Goal: Check status

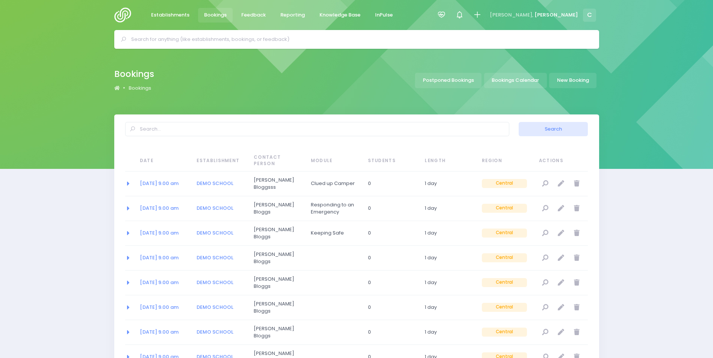
select select "20"
click at [515, 82] on link "Bookings Calendar" at bounding box center [515, 80] width 63 height 15
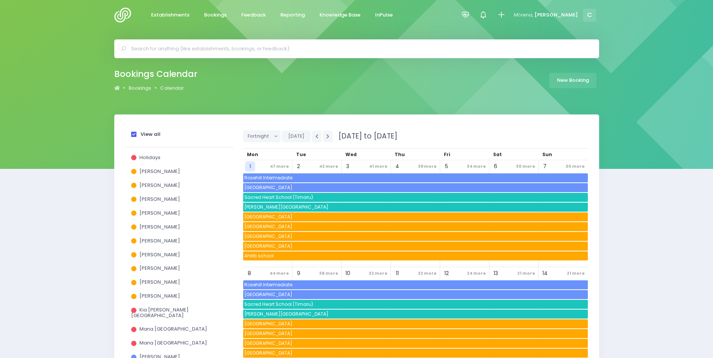
click at [155, 131] on strong "View all" at bounding box center [150, 134] width 20 height 7
click at [0, 0] on input "View all" at bounding box center [0, 0] width 0 height 0
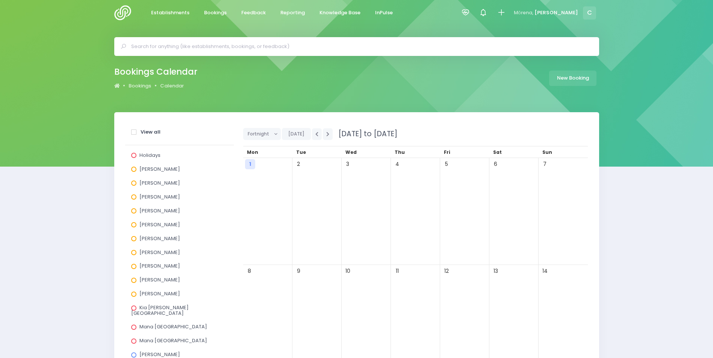
scroll to position [188, 0]
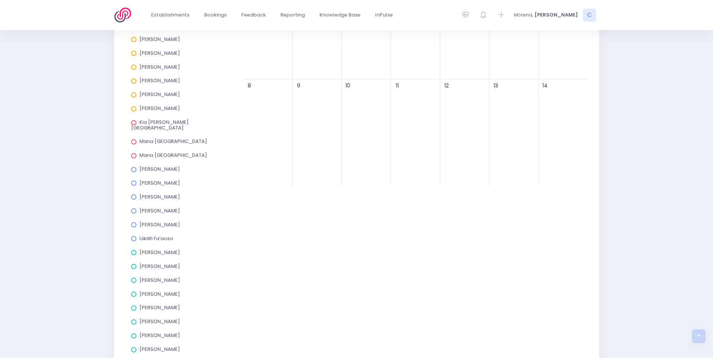
click at [135, 236] on span at bounding box center [133, 238] width 5 height 5
click at [0, 0] on input "Uikilifi Fa’aoso" at bounding box center [0, 0] width 0 height 0
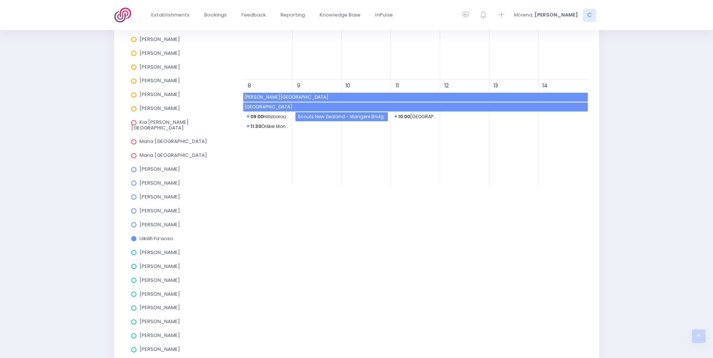
scroll to position [150, 0]
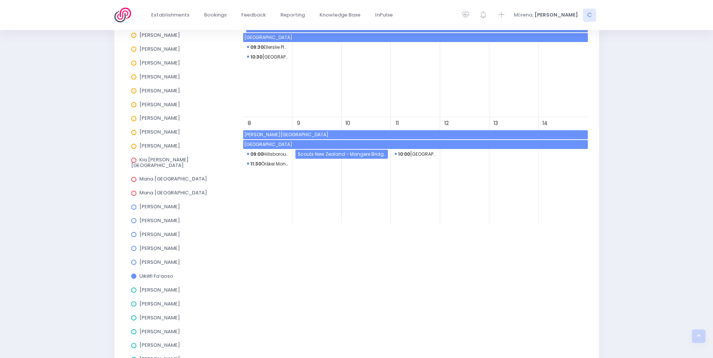
click at [352, 154] on span "Scouts New Zealand - Mangere Bridge Scout Group (Cubs)" at bounding box center [341, 154] width 91 height 9
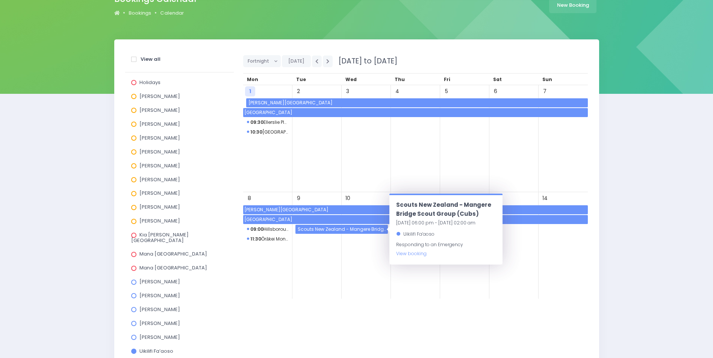
scroll to position [38, 0]
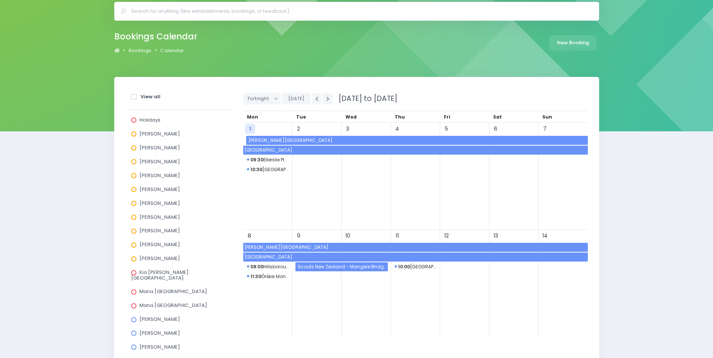
click at [298, 139] on span "Dawson School" at bounding box center [417, 140] width 340 height 9
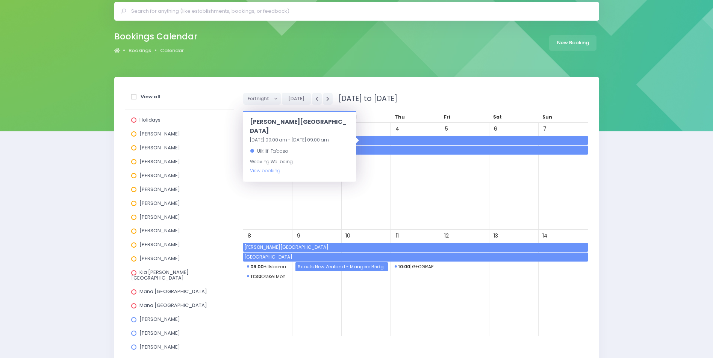
click at [375, 137] on span "Dawson School" at bounding box center [417, 140] width 340 height 9
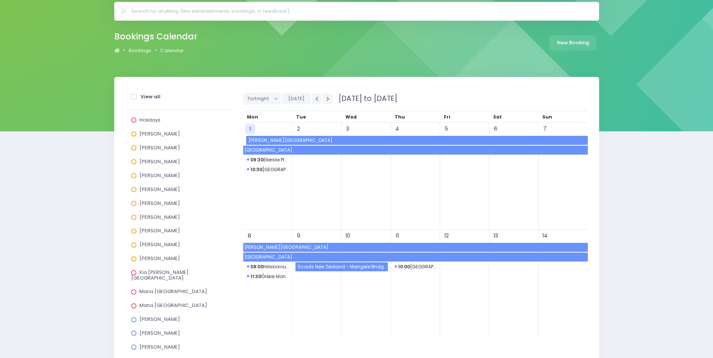
click at [379, 137] on span "Dawson School" at bounding box center [417, 140] width 340 height 9
click at [371, 176] on div "3" at bounding box center [365, 176] width 49 height 107
click at [352, 139] on span "Dawson School" at bounding box center [417, 140] width 340 height 9
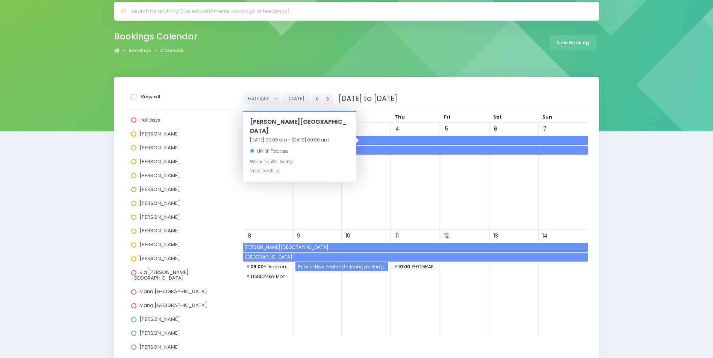
click at [352, 139] on div "Dawson School 01/09/2025 09:00 am - 20/10/2025 09:00 am Uikilifi Fa’aoso Weavin…" at bounding box center [299, 146] width 113 height 71
click at [265, 168] on link "View booking" at bounding box center [265, 171] width 30 height 6
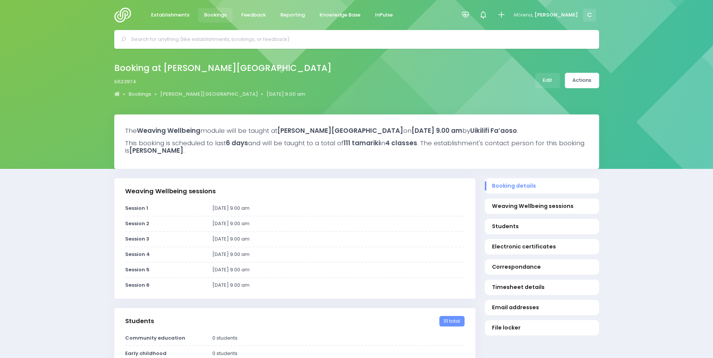
select select "5"
